Goal: Task Accomplishment & Management: Use online tool/utility

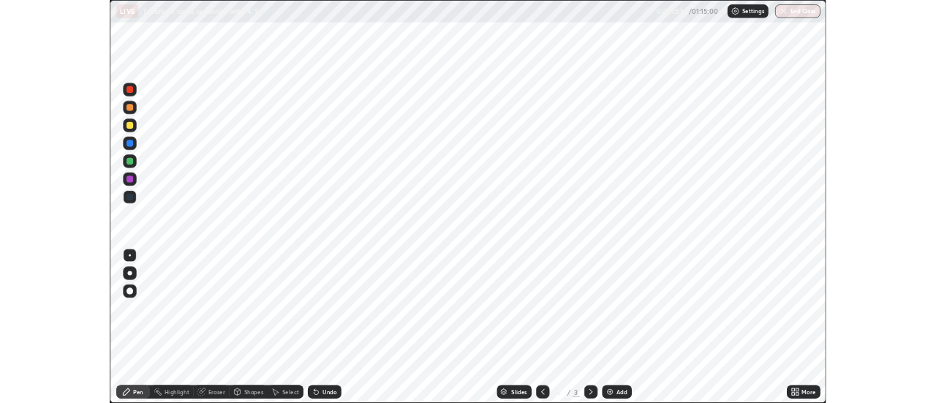
scroll to position [526, 936]
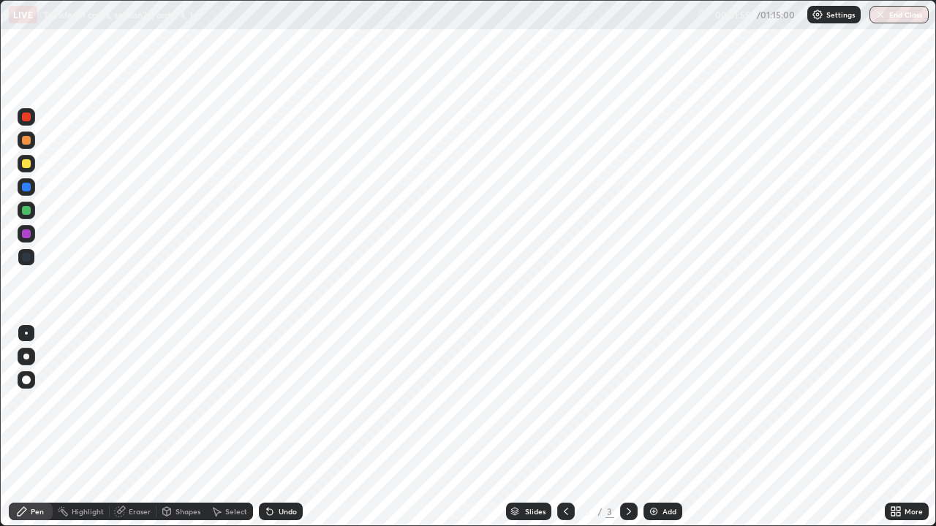
click at [909, 513] on div "More" at bounding box center [913, 511] width 18 height 7
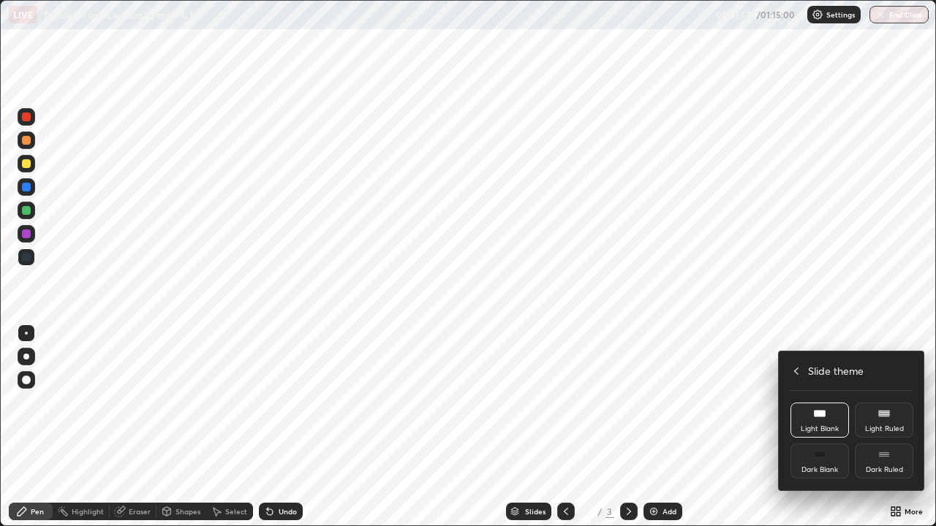
click at [802, 376] on div "Slide theme" at bounding box center [851, 370] width 123 height 15
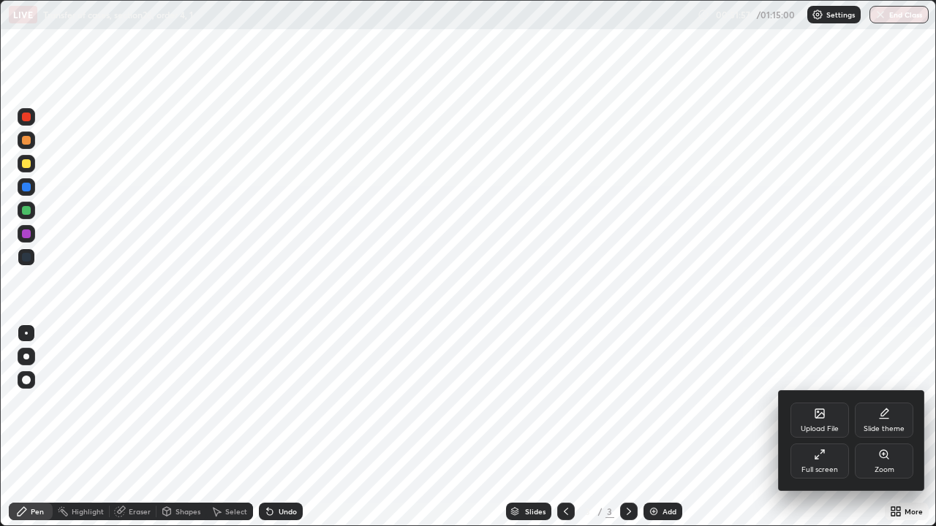
click at [833, 460] on div "Full screen" at bounding box center [819, 461] width 58 height 35
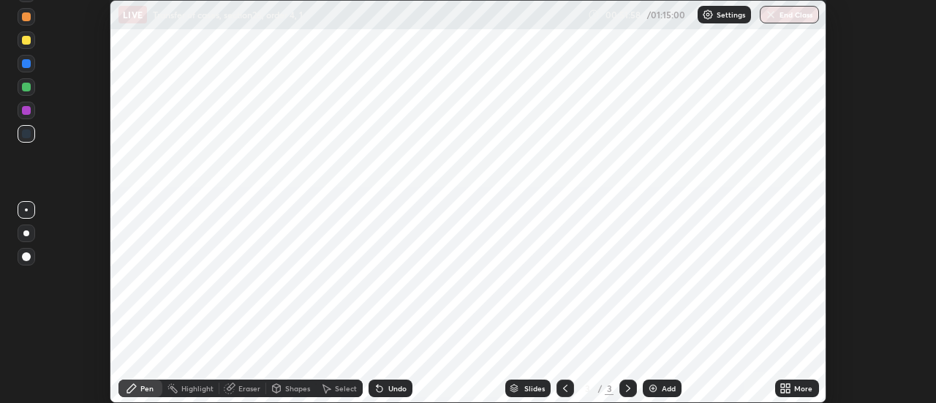
scroll to position [72692, 72159]
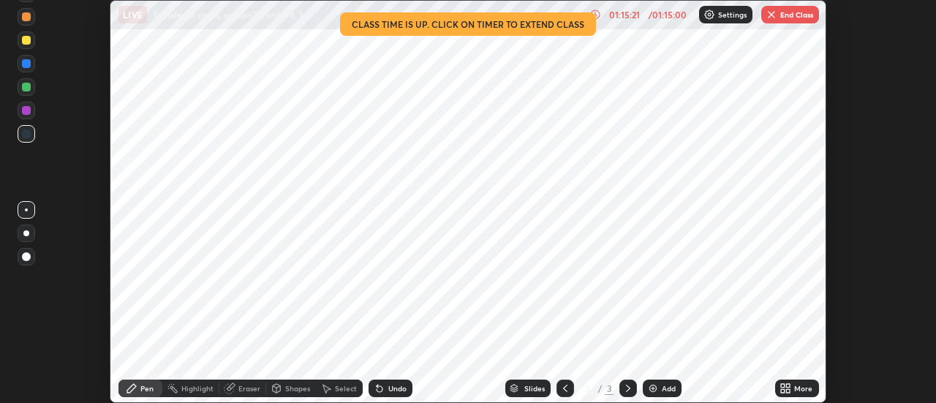
click at [798, 18] on button "End Class" at bounding box center [790, 15] width 58 height 18
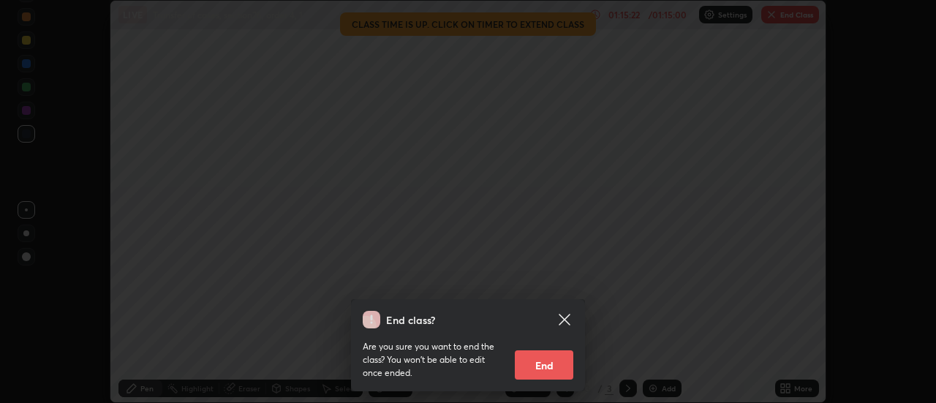
click at [552, 358] on button "End" at bounding box center [544, 364] width 58 height 29
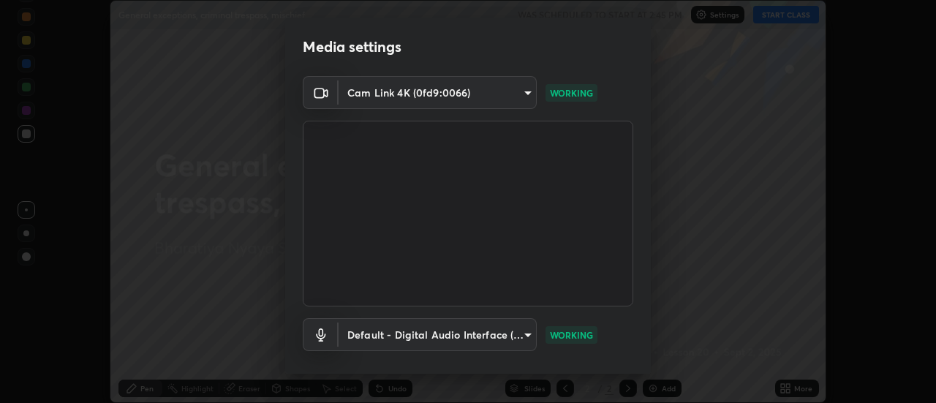
scroll to position [77, 0]
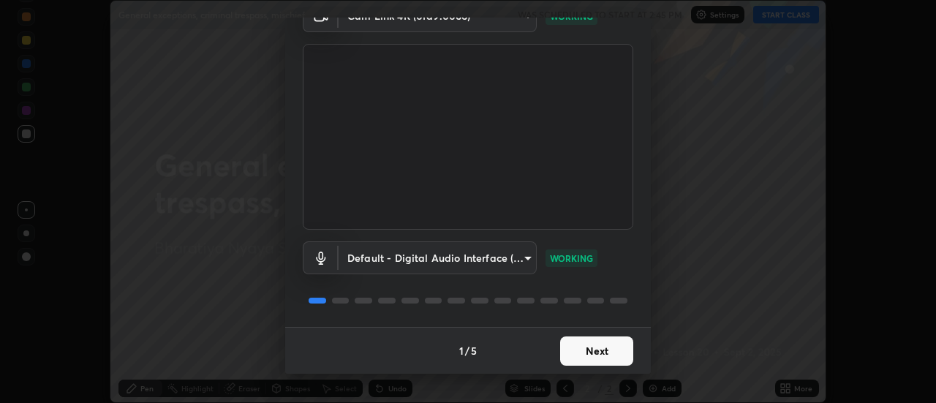
click at [580, 351] on button "Next" at bounding box center [596, 350] width 73 height 29
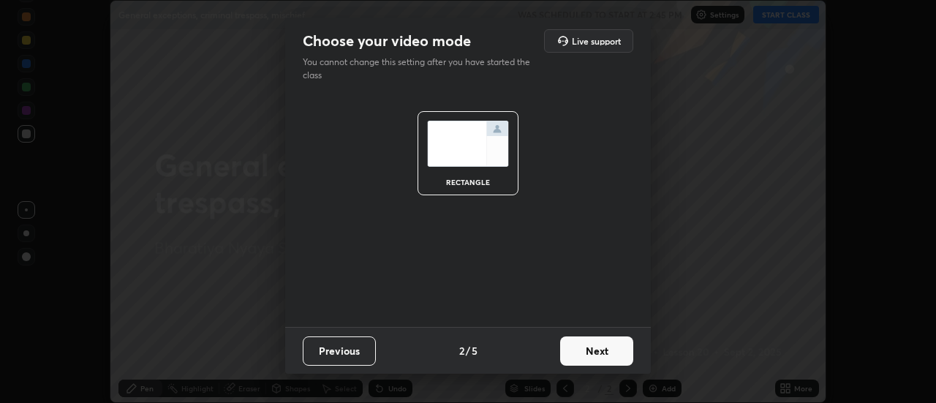
click at [579, 354] on button "Next" at bounding box center [596, 350] width 73 height 29
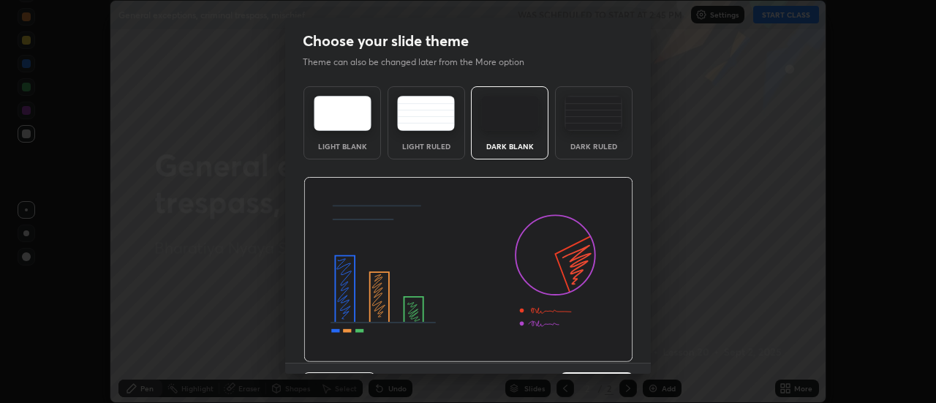
scroll to position [36, 0]
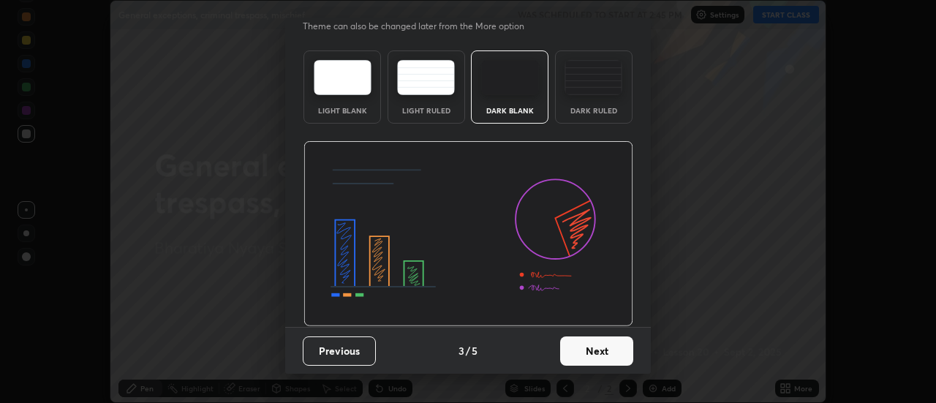
click at [574, 351] on button "Next" at bounding box center [596, 350] width 73 height 29
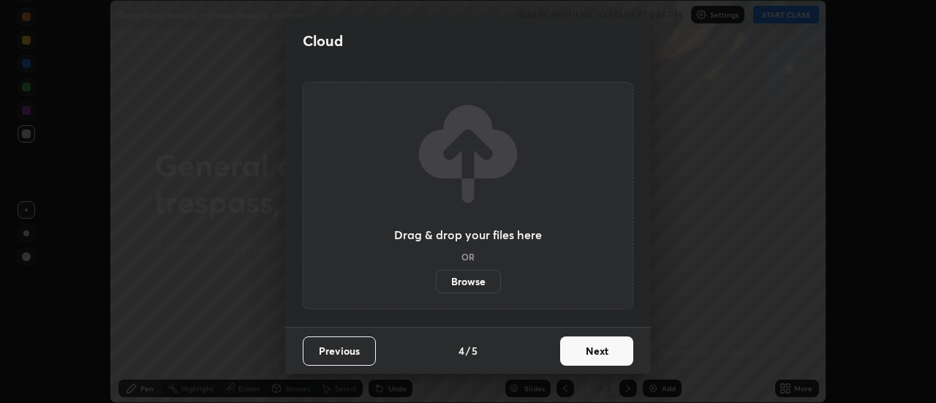
click at [575, 357] on button "Next" at bounding box center [596, 350] width 73 height 29
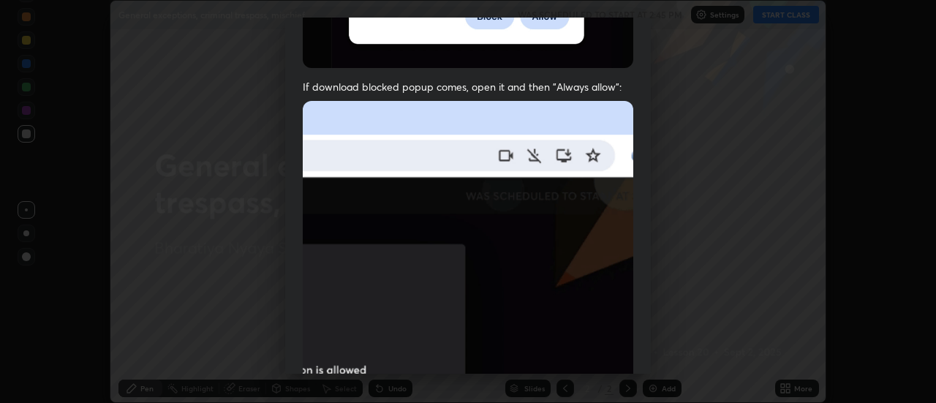
scroll to position [375, 0]
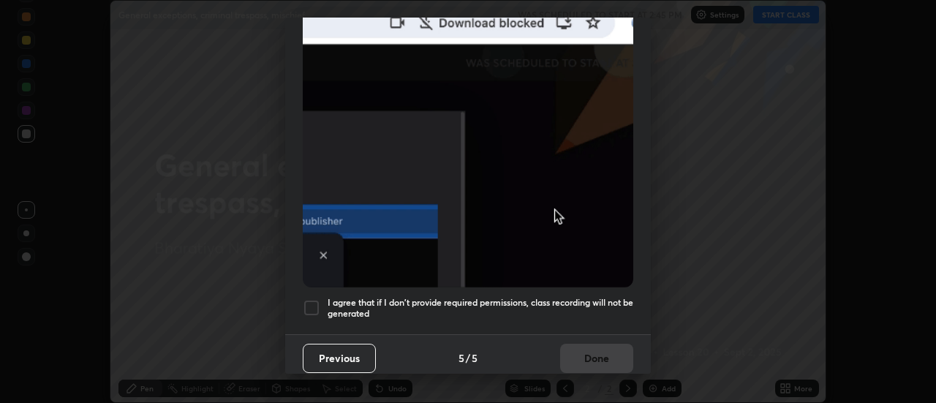
click at [557, 297] on h5 "I agree that if I don't provide required permissions, class recording will not …" at bounding box center [480, 308] width 306 height 23
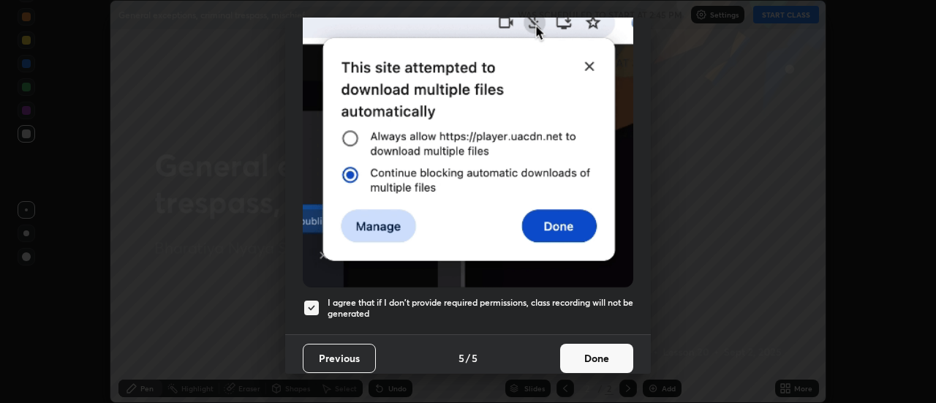
click at [580, 353] on button "Done" at bounding box center [596, 358] width 73 height 29
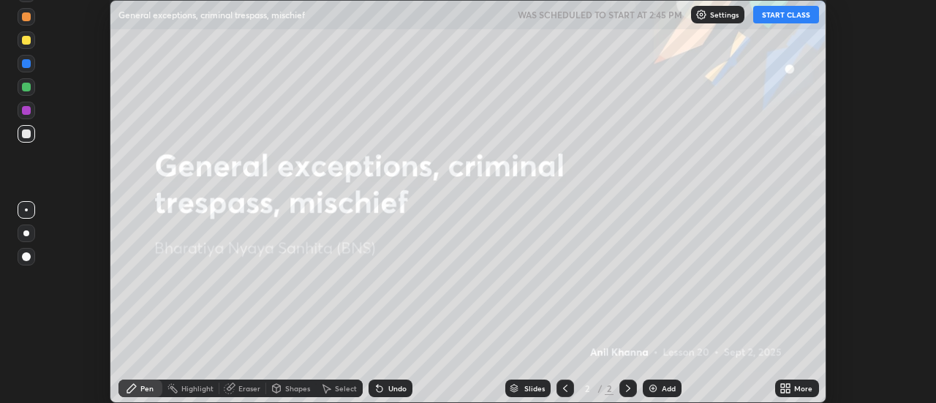
click at [788, 385] on icon at bounding box center [788, 386] width 4 height 4
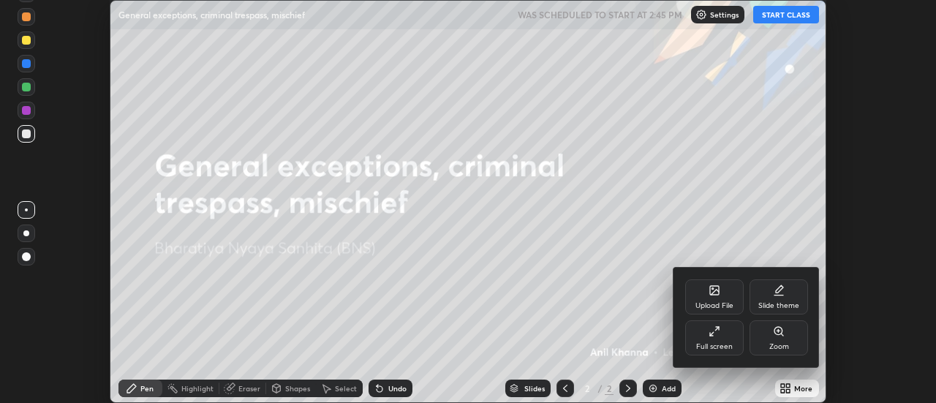
click at [764, 302] on div "Slide theme" at bounding box center [778, 305] width 41 height 7
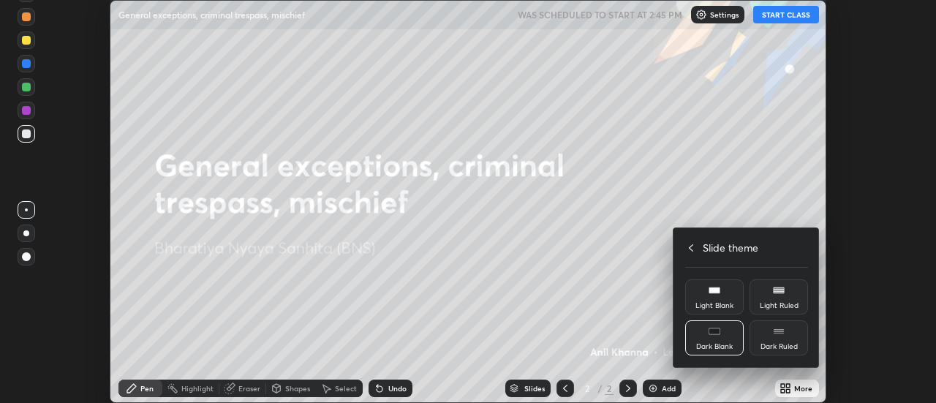
click at [715, 295] on icon at bounding box center [714, 290] width 12 height 12
click at [670, 385] on div at bounding box center [468, 201] width 936 height 403
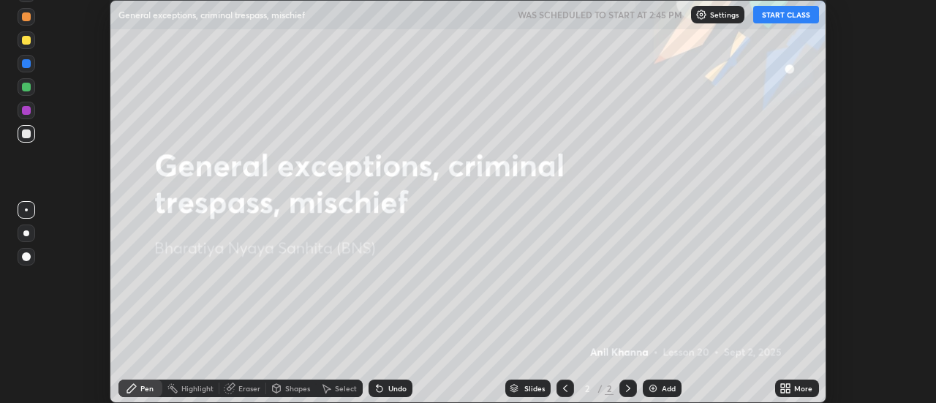
click at [667, 384] on div "Upload File Slide theme Full screen Zoom Slide theme Light Blank Light Ruled Da…" at bounding box center [468, 201] width 936 height 403
click at [667, 387] on div "Add" at bounding box center [669, 387] width 14 height 7
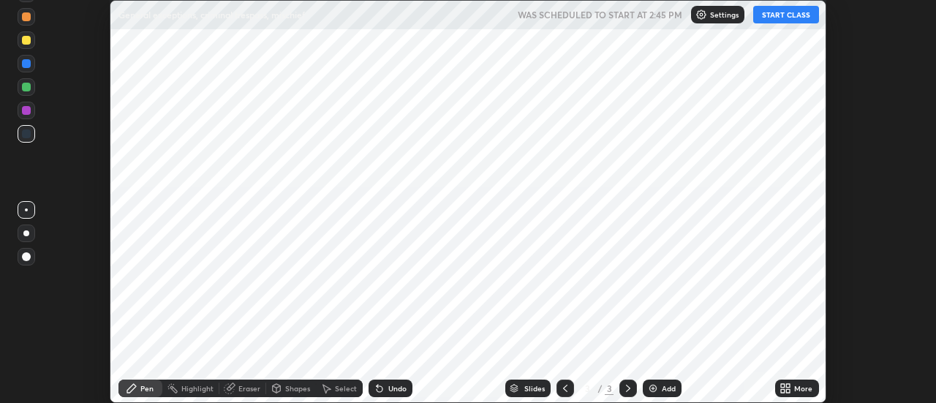
click at [784, 17] on button "START CLASS" at bounding box center [786, 15] width 66 height 18
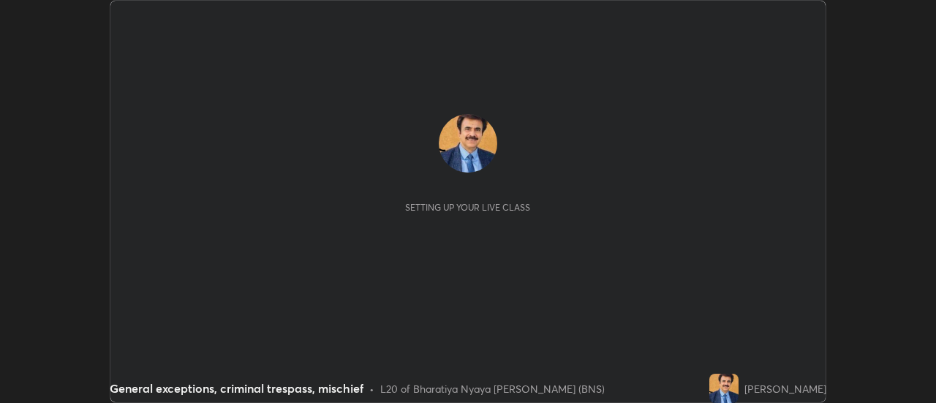
scroll to position [403, 935]
